Goal: Task Accomplishment & Management: Manage account settings

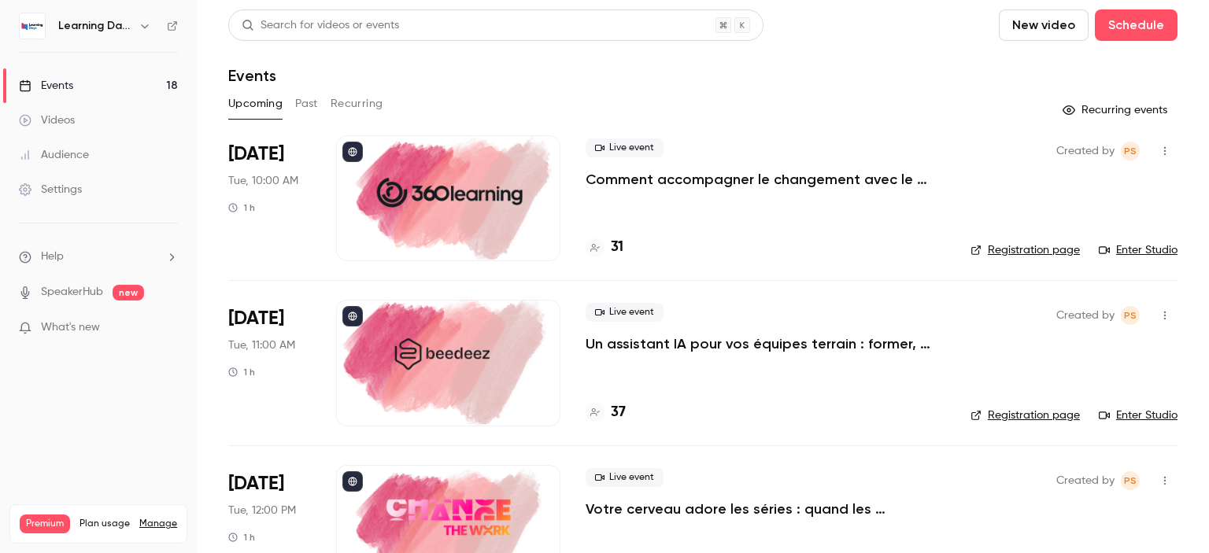
click at [309, 109] on button "Past" at bounding box center [306, 103] width 23 height 25
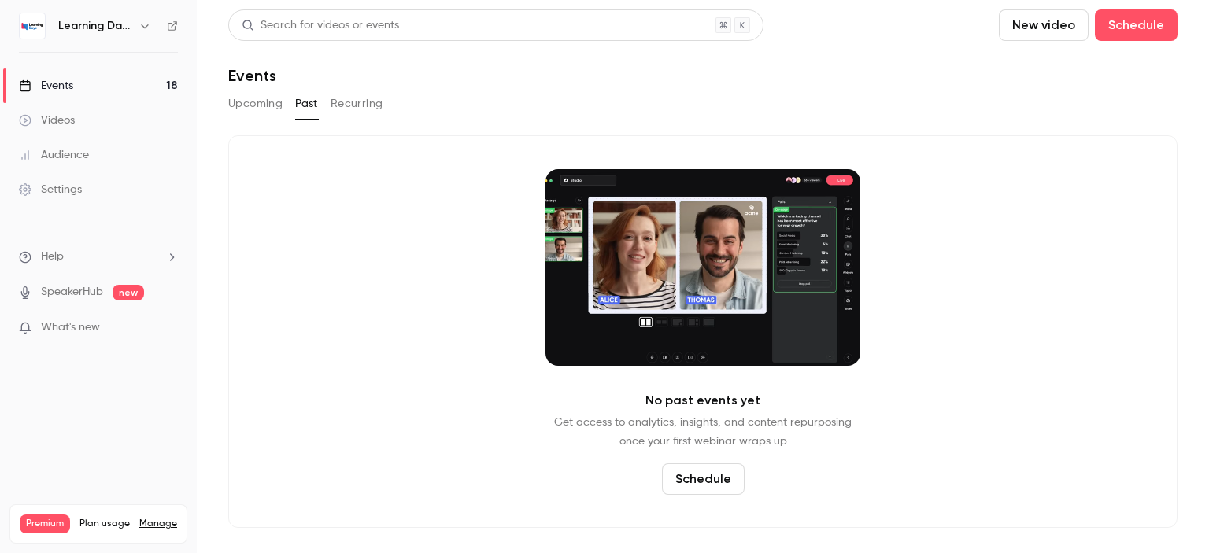
click at [266, 109] on button "Upcoming" at bounding box center [255, 103] width 54 height 25
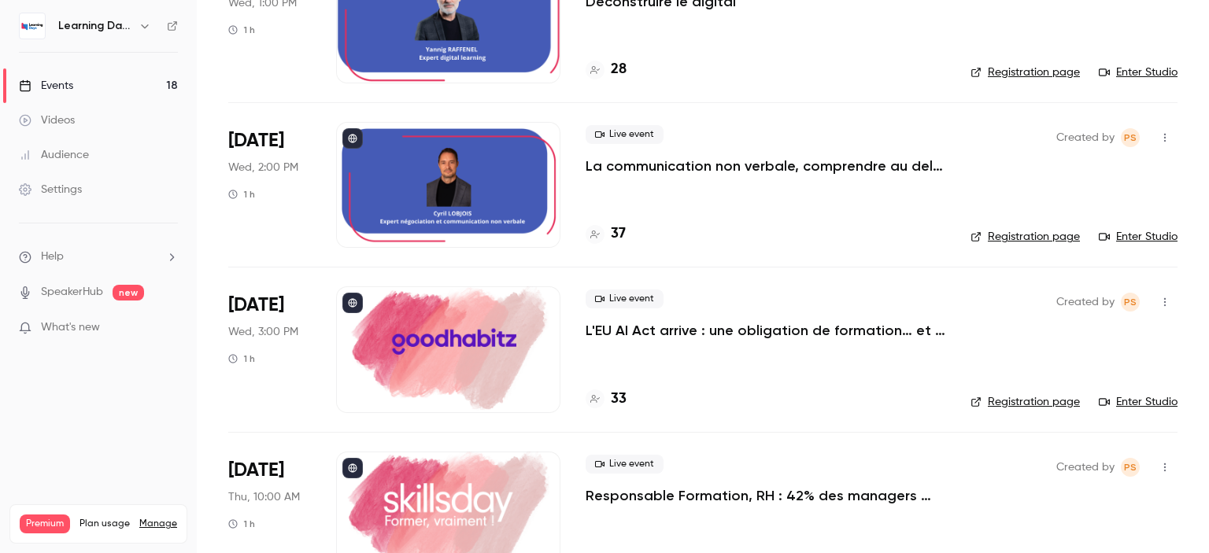
scroll to position [1683, 0]
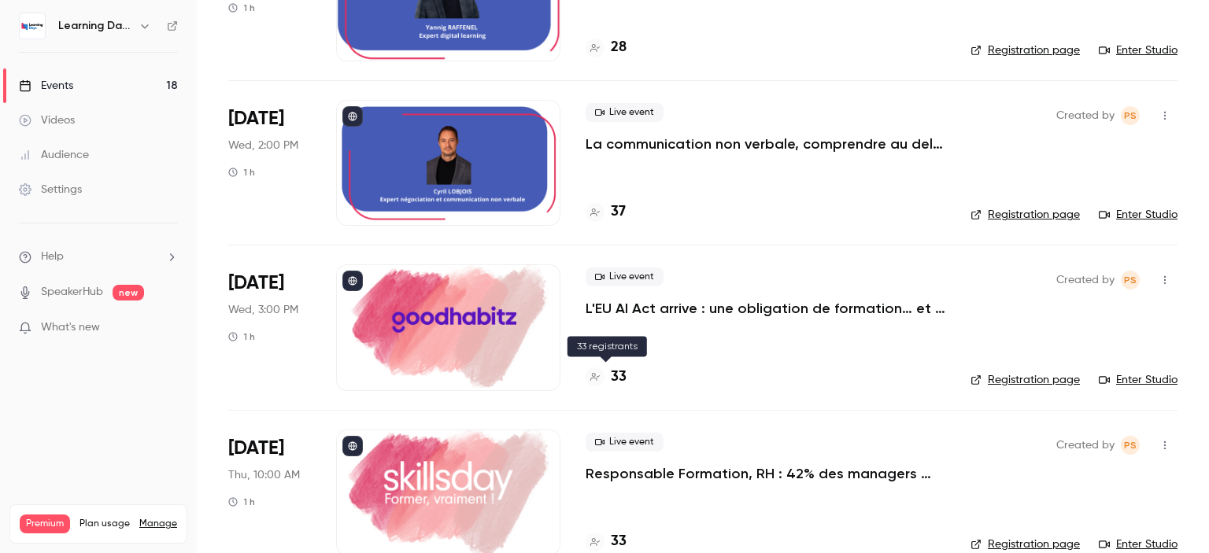
click at [616, 375] on h4 "33" at bounding box center [619, 377] width 16 height 21
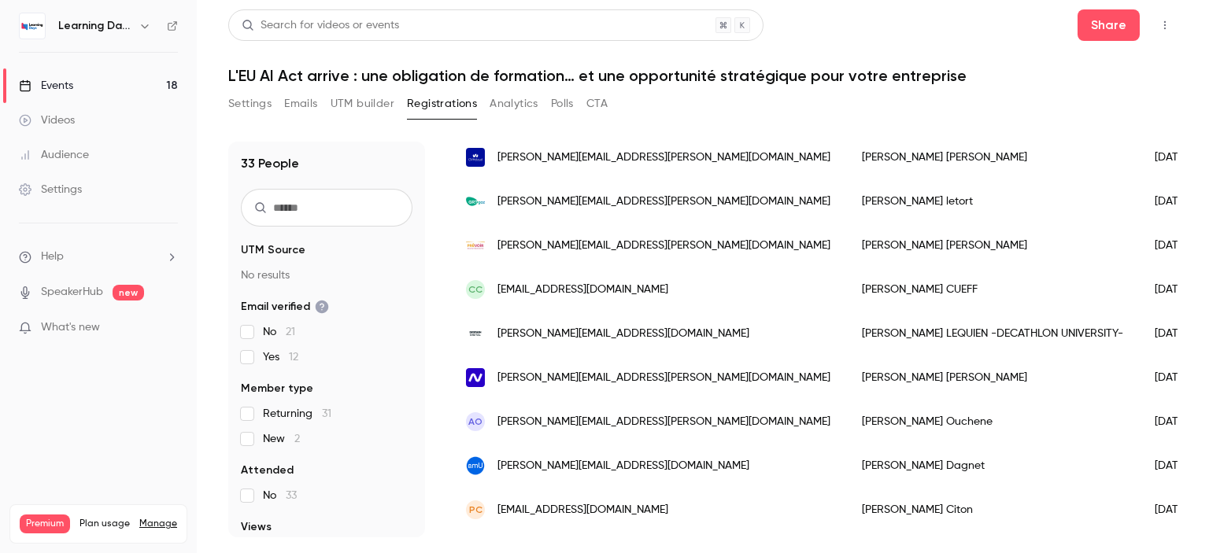
scroll to position [309, 0]
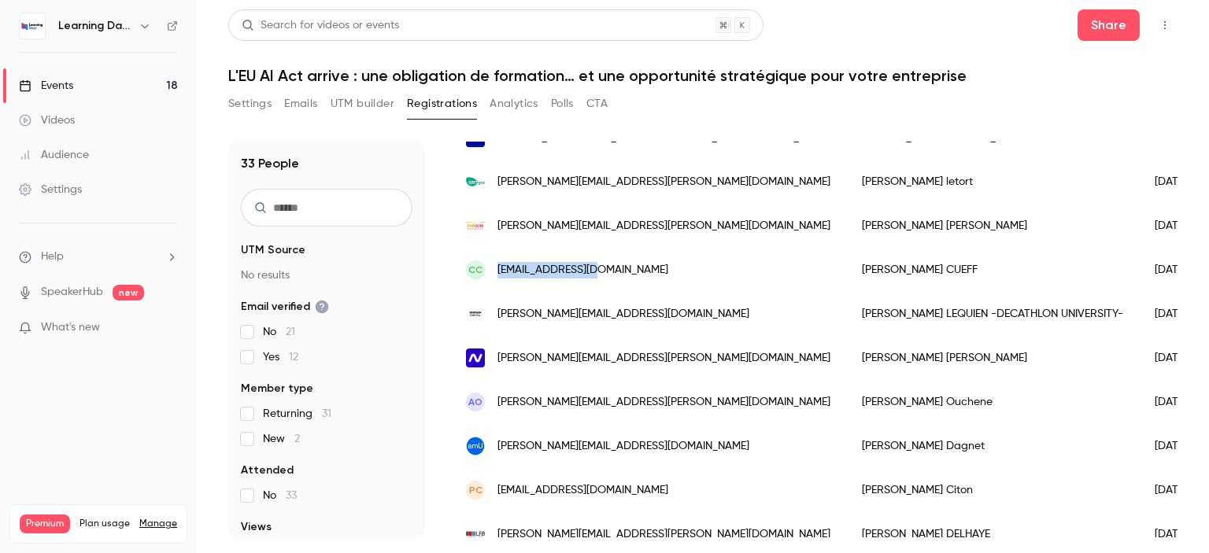
drag, startPoint x: 592, startPoint y: 268, endPoint x: 498, endPoint y: 271, distance: 93.7
click at [498, 271] on div "CC [EMAIL_ADDRESS][DOMAIN_NAME]" at bounding box center [648, 270] width 396 height 44
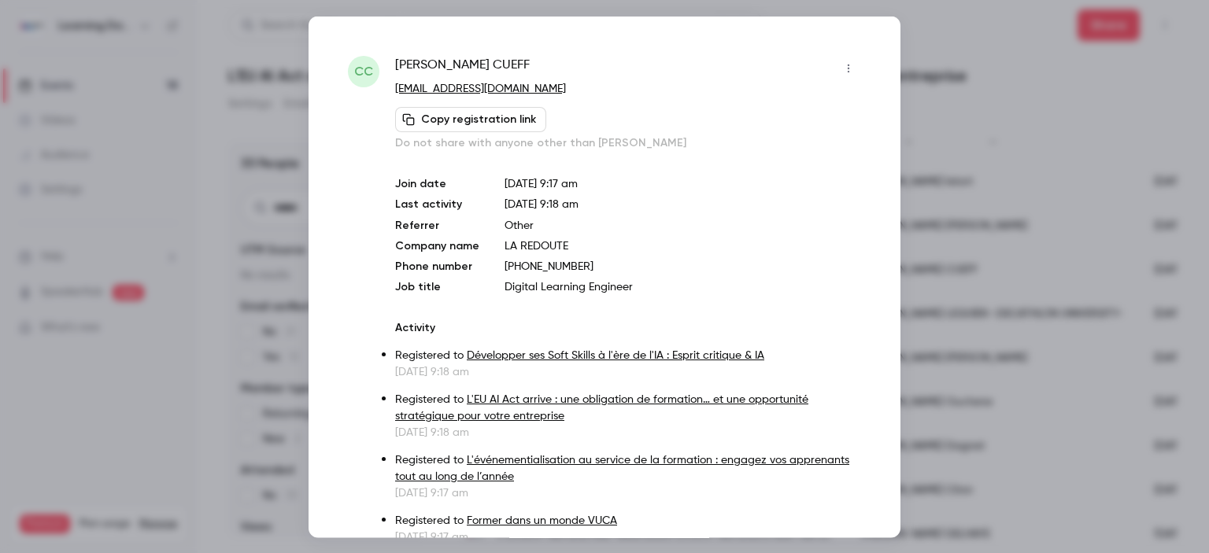
copy span "[EMAIL_ADDRESS][DOMAIN_NAME]"
drag, startPoint x: 502, startPoint y: 92, endPoint x: 393, endPoint y: 90, distance: 109.4
click at [393, 90] on div "CC [PERSON_NAME] [EMAIL_ADDRESS][DOMAIN_NAME] Copy registration link Do not sha…" at bounding box center [604, 330] width 513 height 550
copy link "[EMAIL_ADDRESS][DOMAIN_NAME]"
click at [986, 126] on div at bounding box center [604, 276] width 1209 height 553
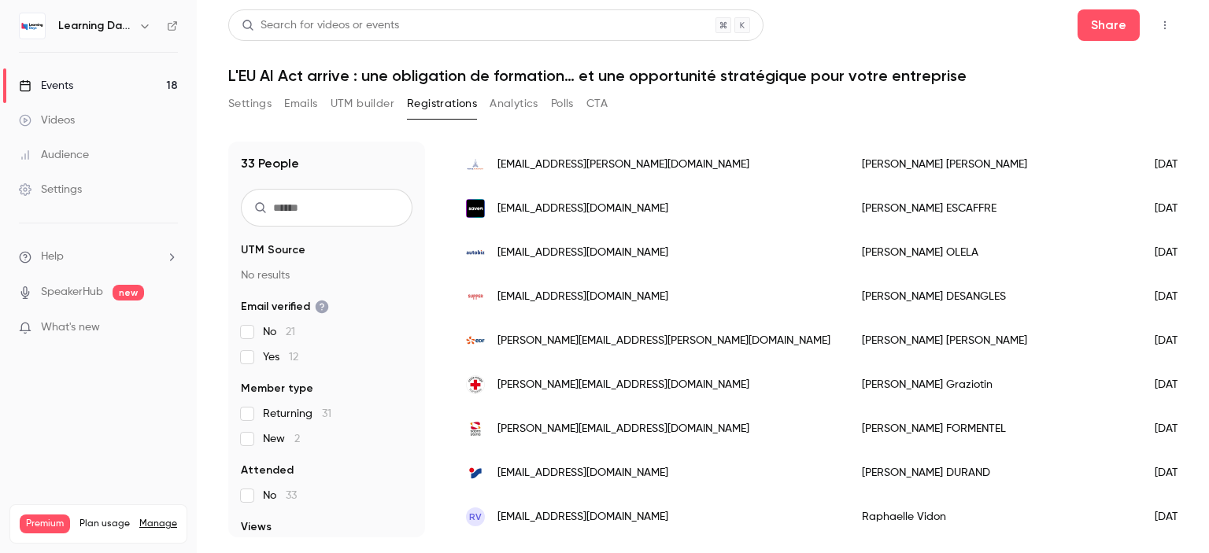
scroll to position [814, 0]
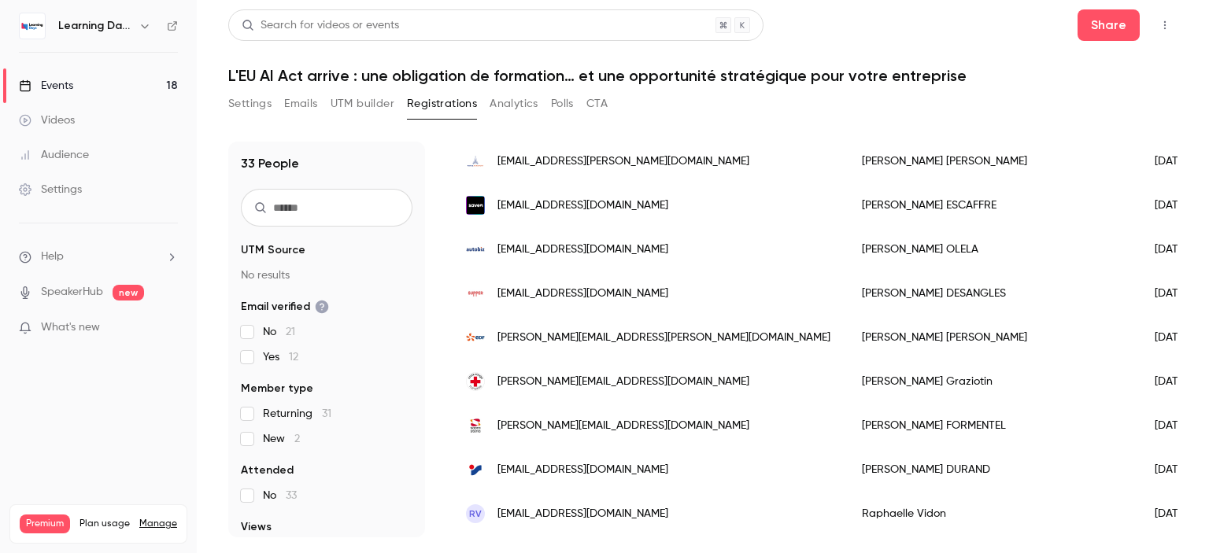
click at [573, 427] on span "[PERSON_NAME][EMAIL_ADDRESS][DOMAIN_NAME]" at bounding box center [623, 426] width 252 height 17
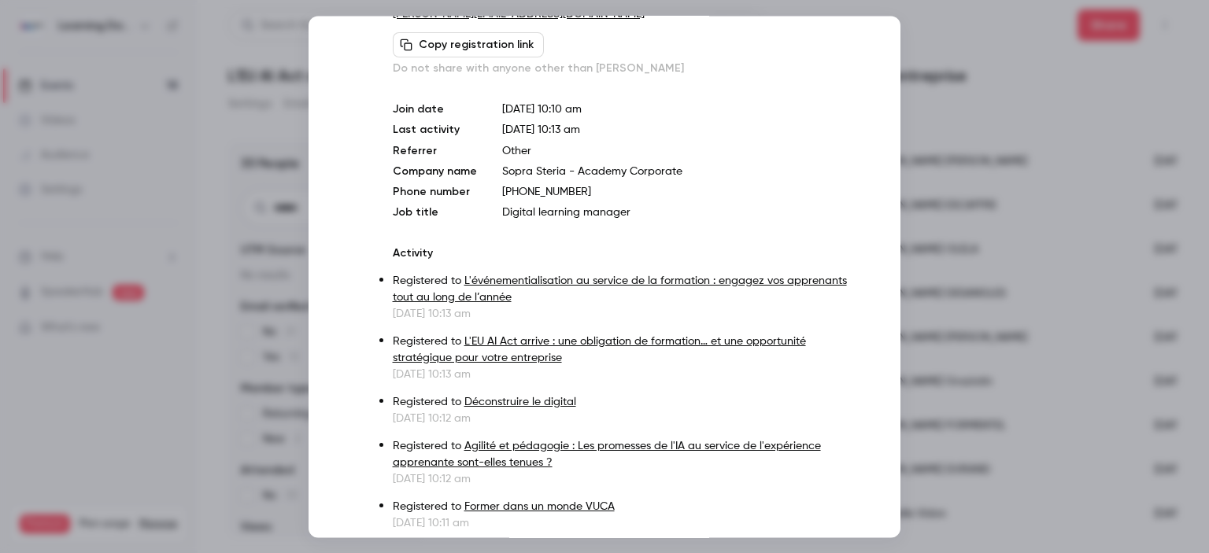
scroll to position [58, 0]
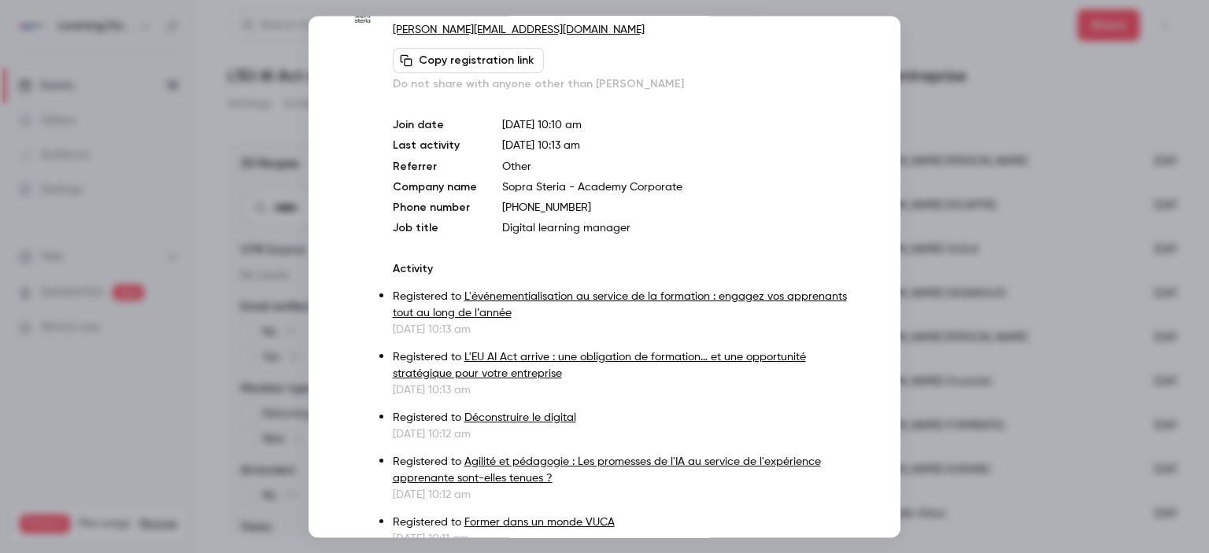
click at [949, 125] on div at bounding box center [604, 276] width 1209 height 553
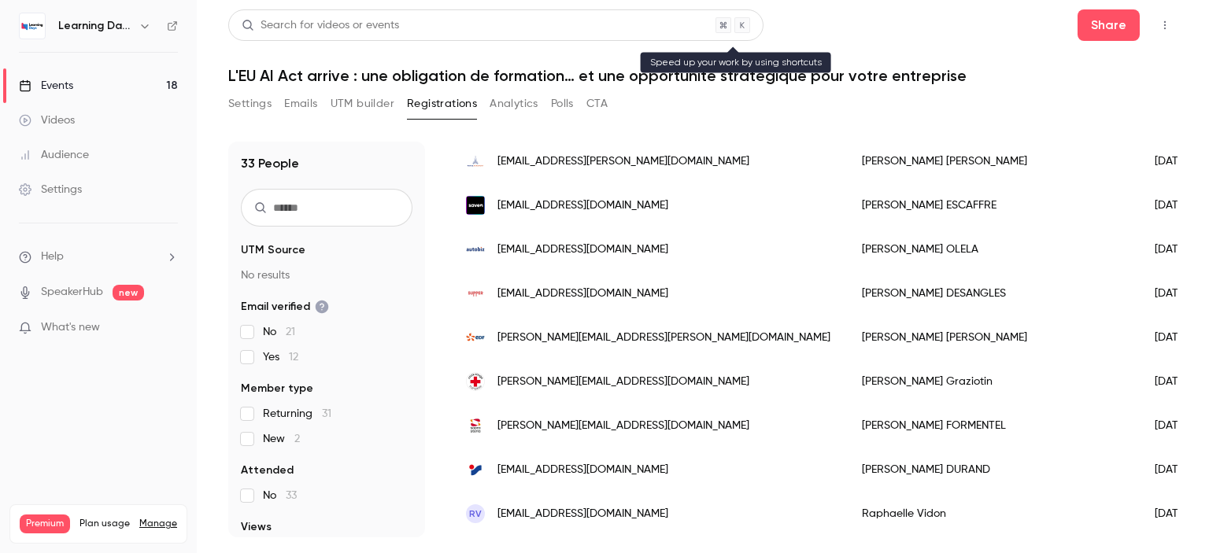
click at [433, 25] on div "Search for videos or events" at bounding box center [495, 24] width 535 height 31
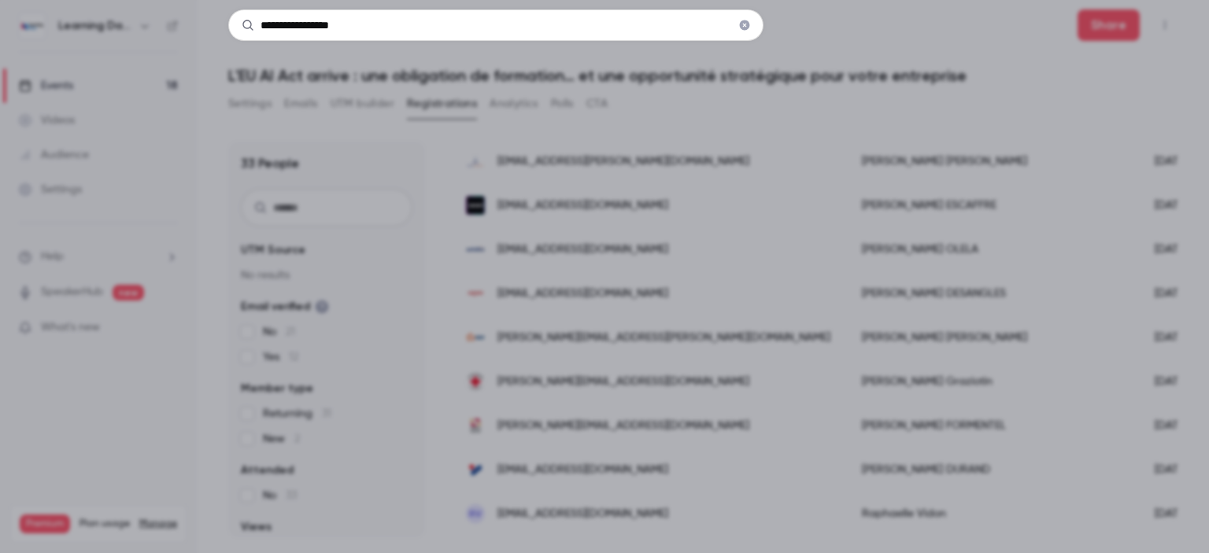
type input "**********"
click at [745, 28] on icon "Clear" at bounding box center [745, 25] width 10 height 10
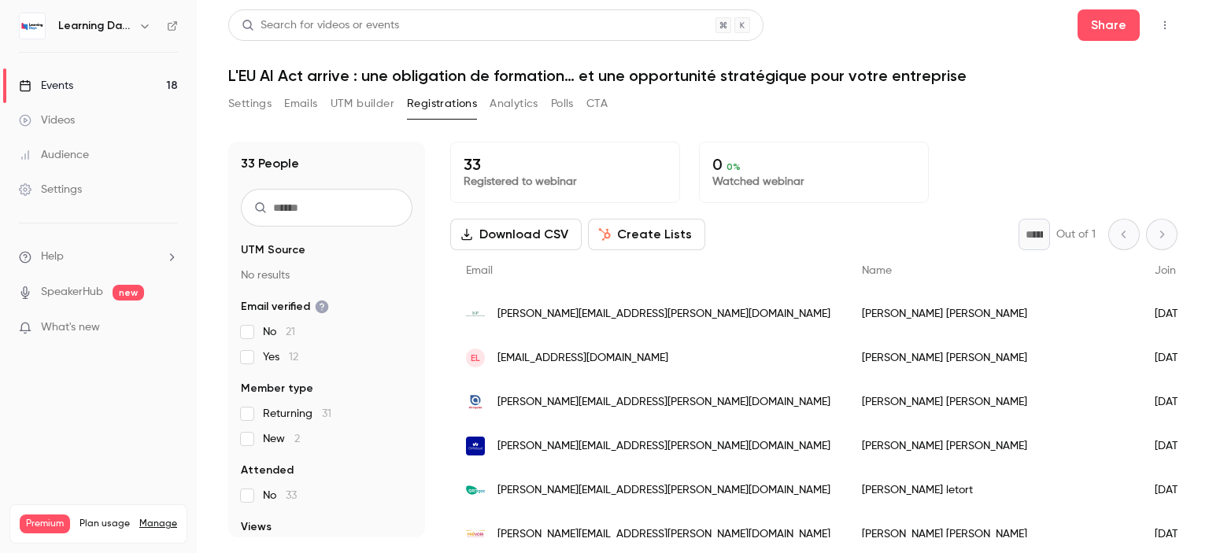
click at [87, 76] on link "Events 18" at bounding box center [98, 85] width 197 height 35
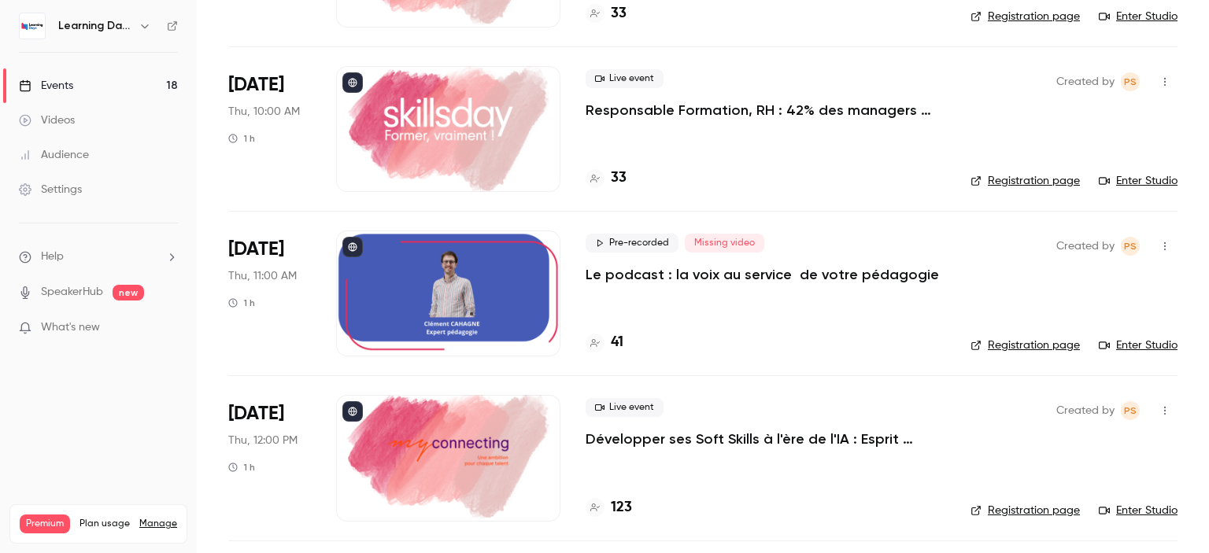
scroll to position [1957, 0]
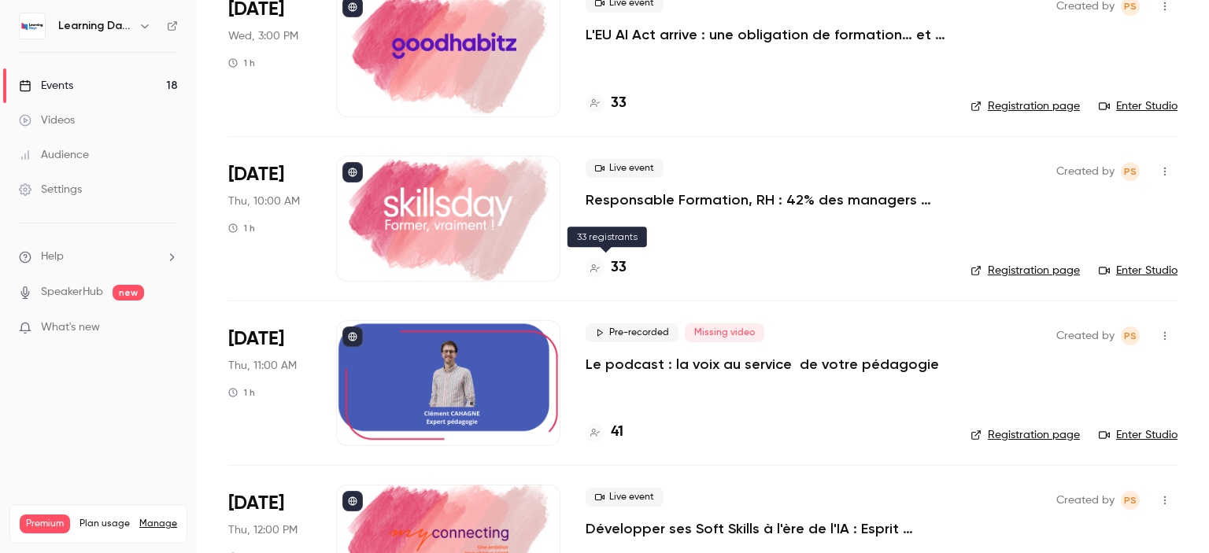
click at [623, 261] on h4 "33" at bounding box center [619, 267] width 16 height 21
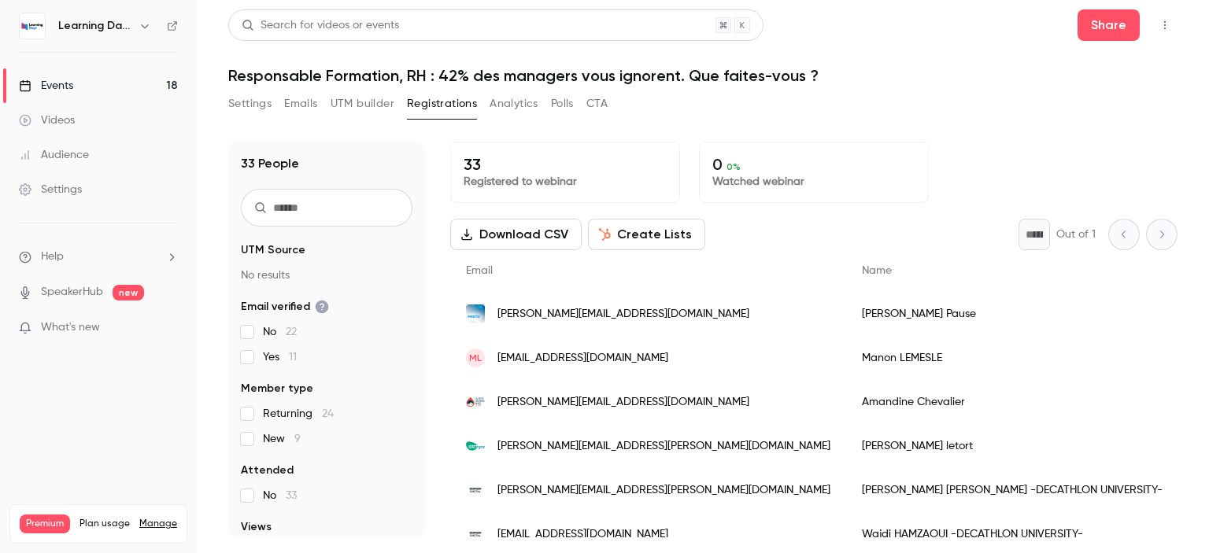
click at [91, 86] on link "Events 18" at bounding box center [98, 85] width 197 height 35
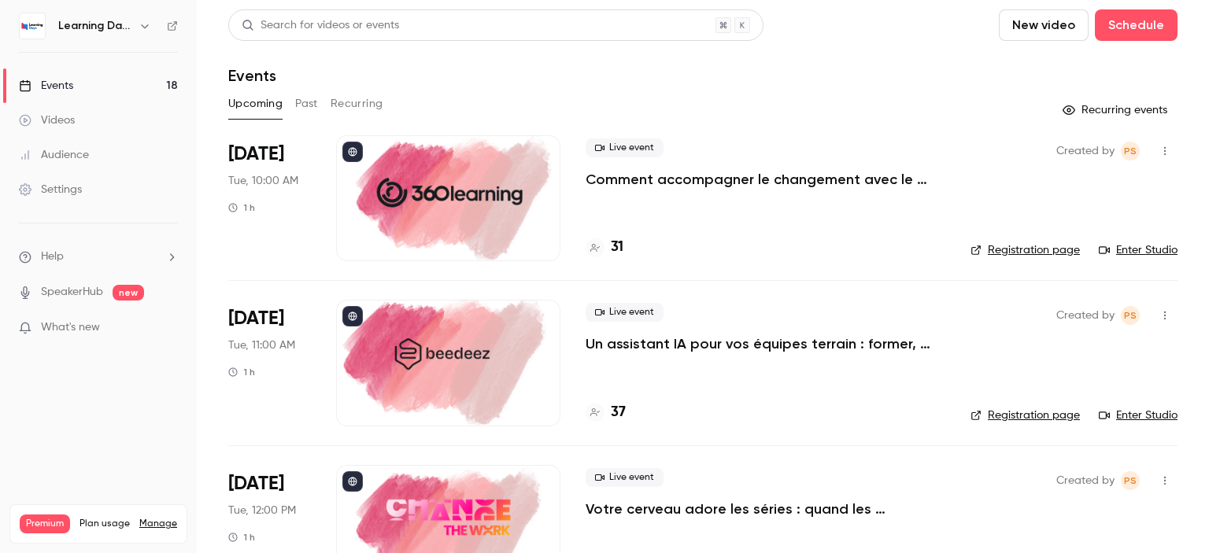
click at [173, 28] on icon at bounding box center [172, 25] width 11 height 11
